Goal: Find specific page/section: Find specific page/section

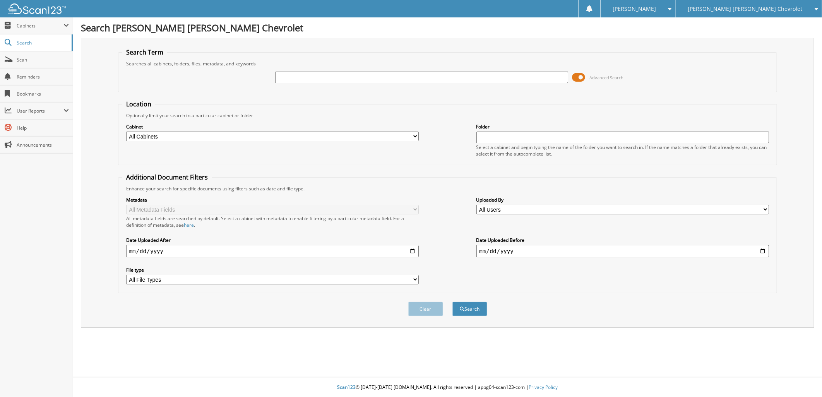
click at [448, 78] on input "text" at bounding box center [421, 78] width 293 height 12
type input "151835"
click at [475, 302] on button "Search" at bounding box center [469, 309] width 35 height 14
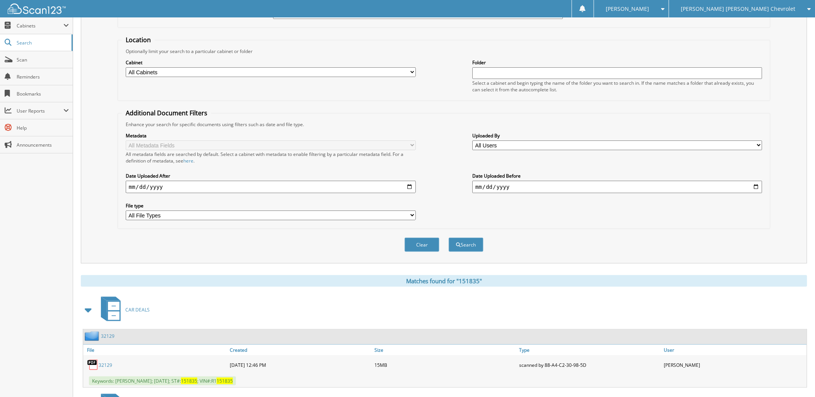
scroll to position [215, 0]
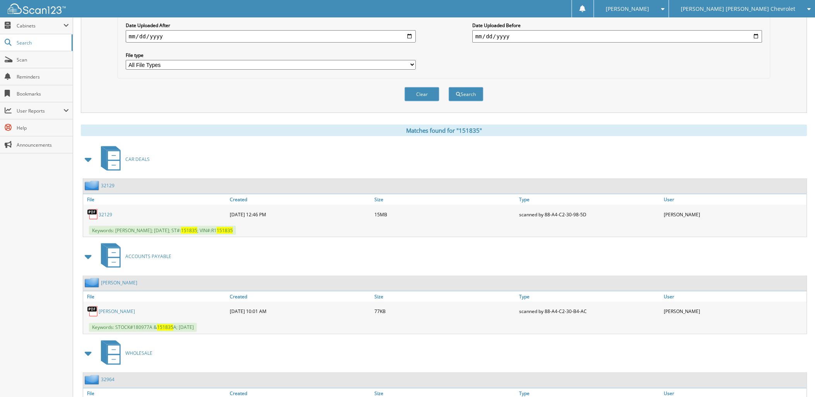
click at [106, 211] on link "32129" at bounding box center [106, 214] width 14 height 7
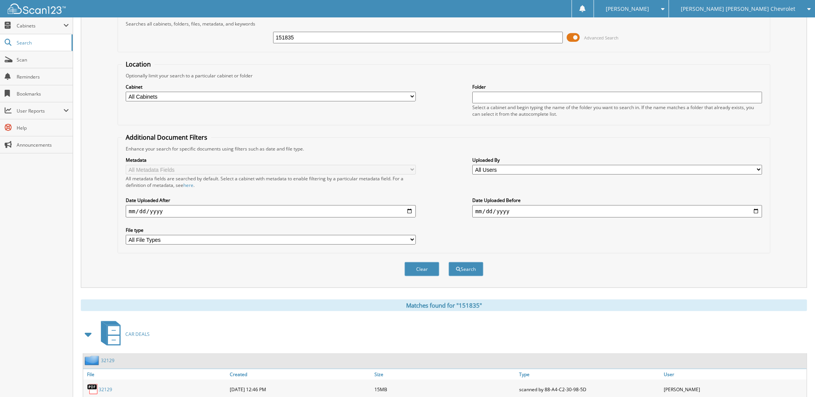
scroll to position [0, 0]
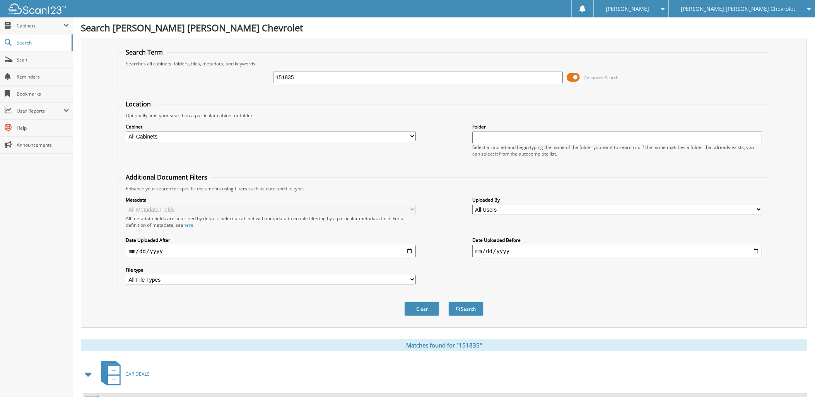
click at [755, 9] on span "[PERSON_NAME] [PERSON_NAME] Chevrolet" at bounding box center [738, 9] width 115 height 5
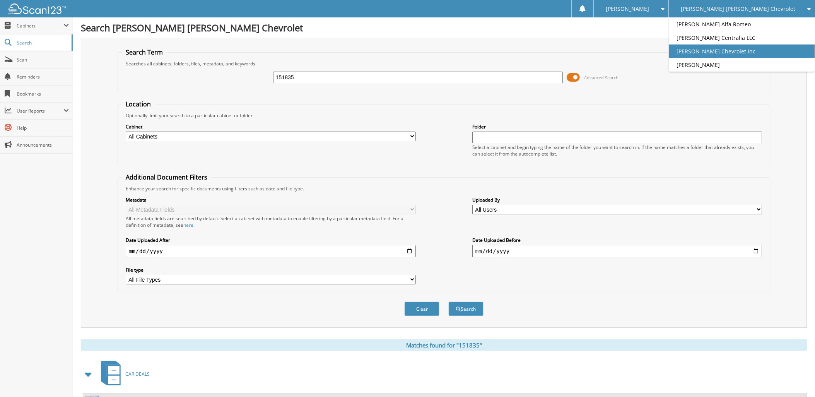
click at [759, 48] on link "[PERSON_NAME] Chevrolet Inc" at bounding box center [742, 52] width 146 height 14
